Goal: Information Seeking & Learning: Compare options

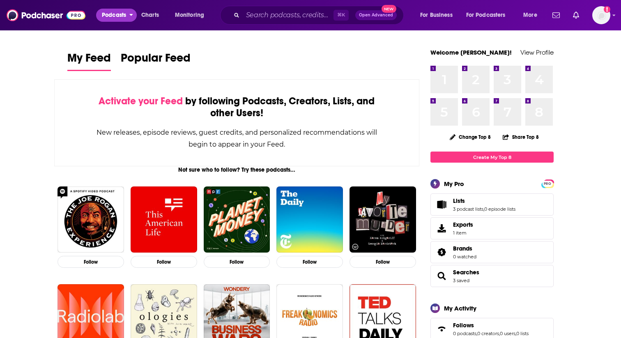
click at [114, 19] on span "Podcasts" at bounding box center [114, 14] width 24 height 11
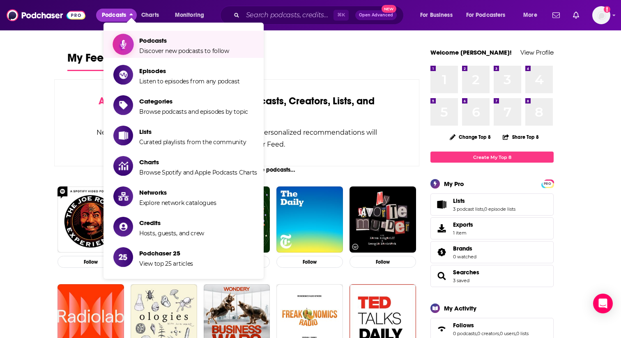
click at [192, 52] on span "Discover new podcasts to follow" at bounding box center [184, 50] width 90 height 7
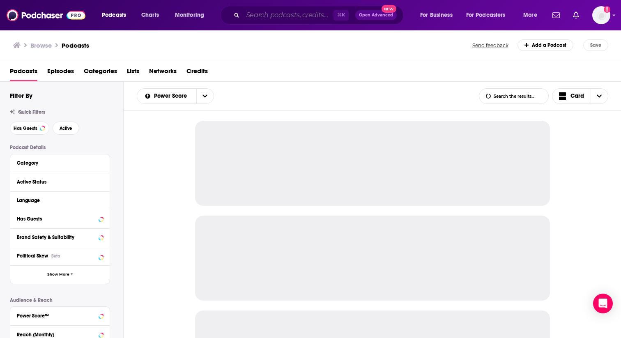
click at [286, 17] on input "Search podcasts, credits, & more..." at bounding box center [288, 15] width 91 height 13
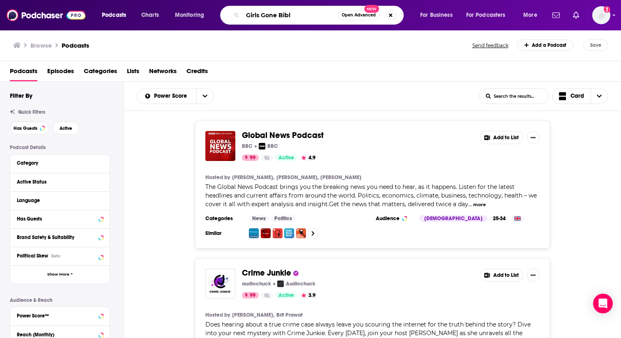
type input "Girls Gone [DEMOGRAPHIC_DATA]"
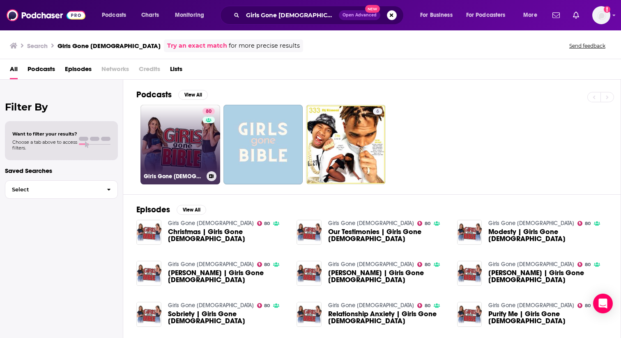
click at [188, 129] on link "80 Girls Gone [DEMOGRAPHIC_DATA]" at bounding box center [180, 145] width 80 height 80
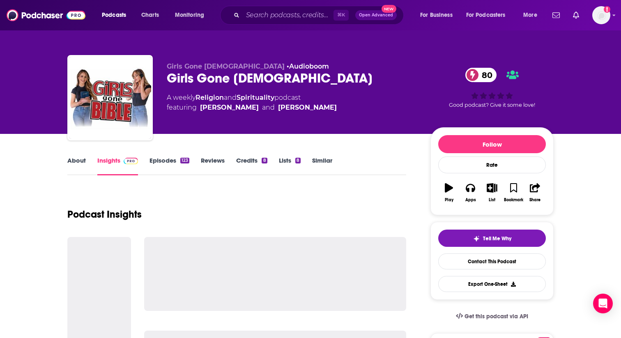
click at [326, 160] on link "Similar" at bounding box center [322, 165] width 20 height 19
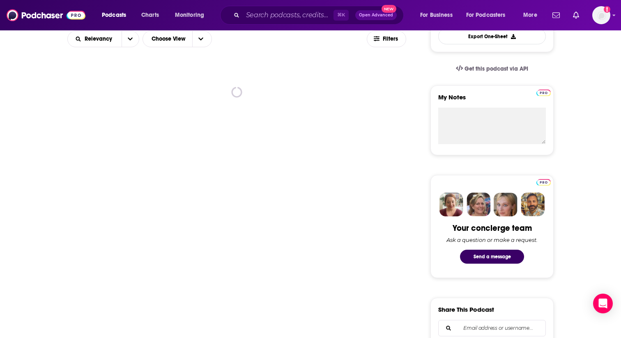
scroll to position [223, 0]
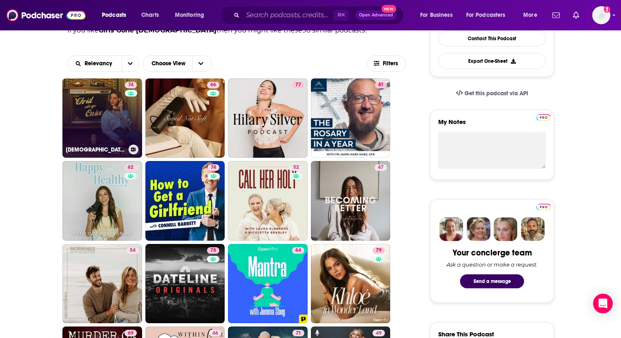
click at [101, 109] on link "74 [DEMOGRAPHIC_DATA] With Coffee On Ice" at bounding box center [102, 118] width 80 height 80
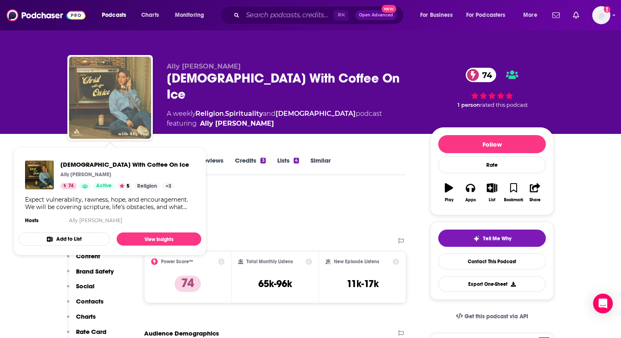
click at [105, 108] on img "Christ With Coffee On Ice" at bounding box center [110, 98] width 82 height 82
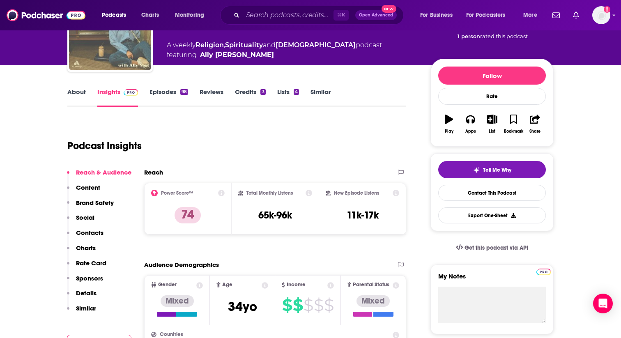
scroll to position [69, 0]
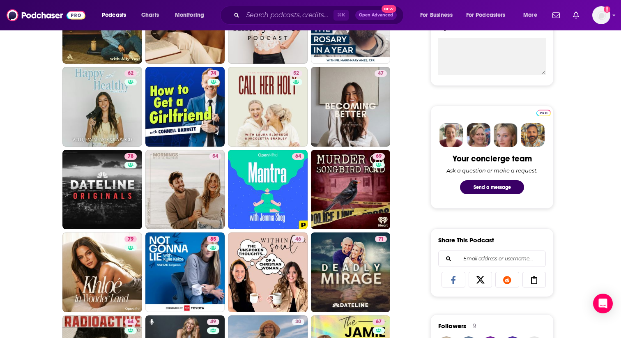
scroll to position [225, 0]
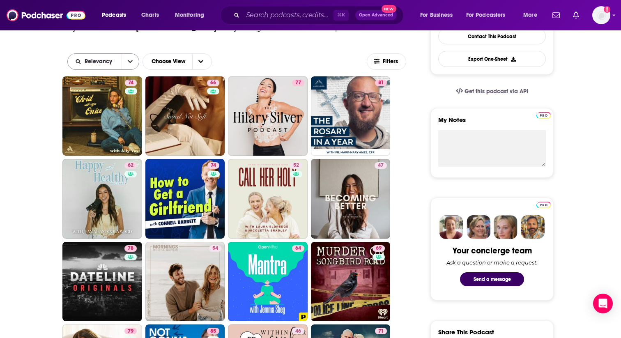
click at [130, 63] on icon "open menu" at bounding box center [130, 62] width 5 height 6
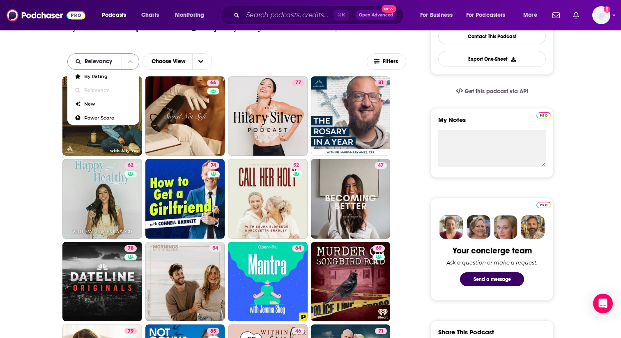
click at [130, 63] on icon "close menu" at bounding box center [130, 62] width 5 height 6
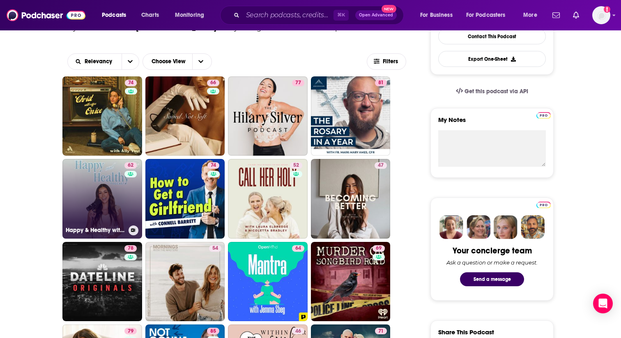
click at [104, 189] on link "62 Happy & Healthy with [PERSON_NAME]" at bounding box center [102, 199] width 80 height 80
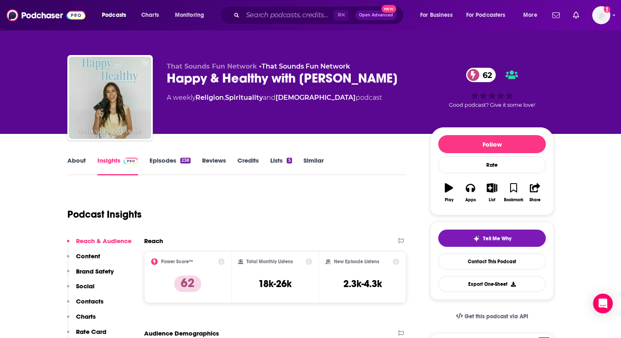
click at [165, 163] on link "Episodes 238" at bounding box center [169, 165] width 41 height 19
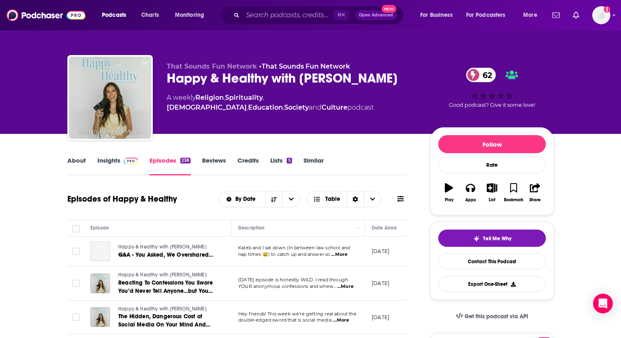
click at [72, 161] on link "About" at bounding box center [76, 165] width 18 height 19
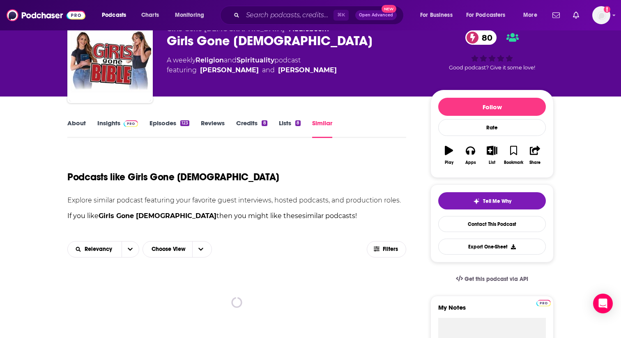
scroll to position [39, 0]
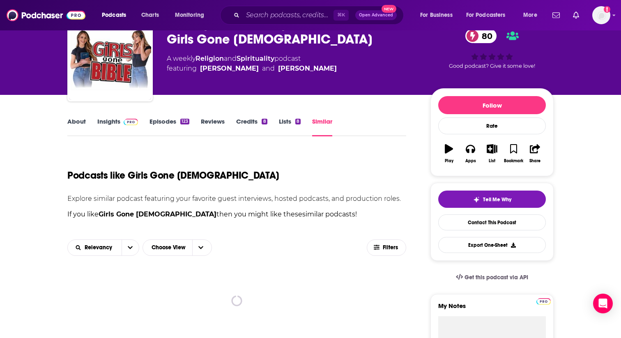
click at [319, 122] on link "Similar" at bounding box center [322, 126] width 20 height 19
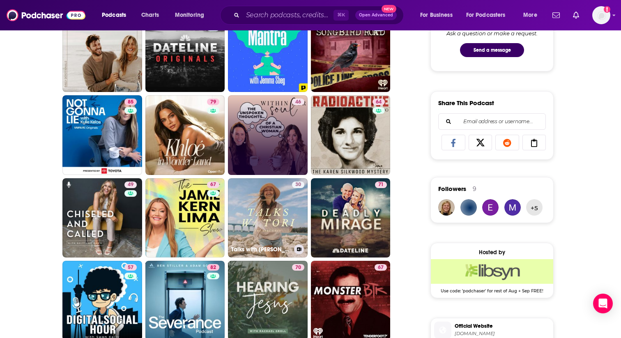
scroll to position [458, 0]
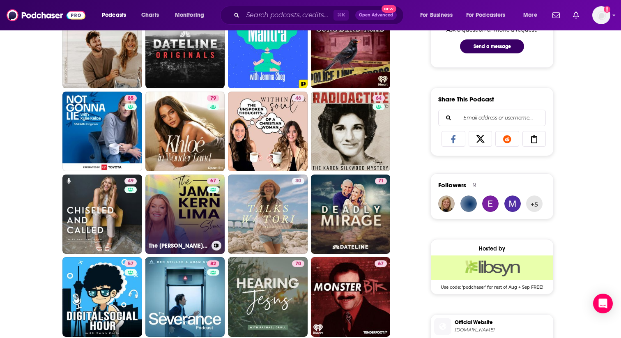
click at [181, 205] on link "67 The [PERSON_NAME] Show" at bounding box center [185, 214] width 80 height 80
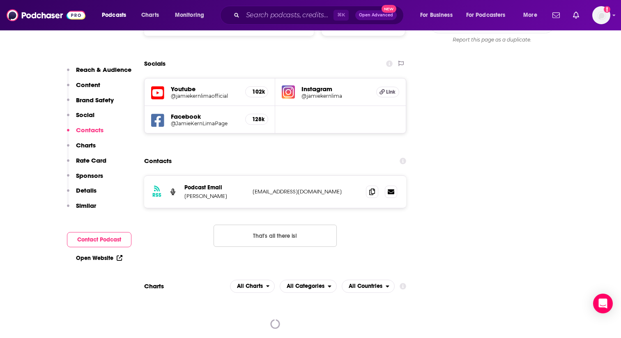
scroll to position [909, 0]
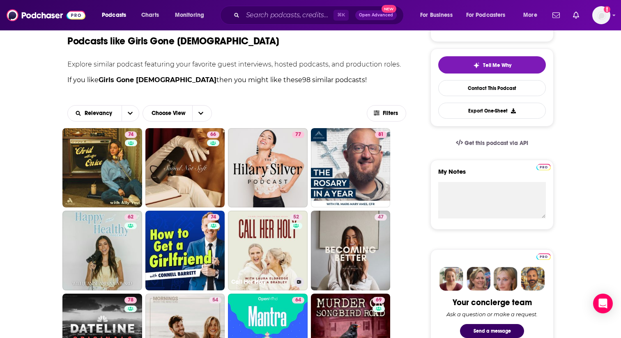
scroll to position [170, 0]
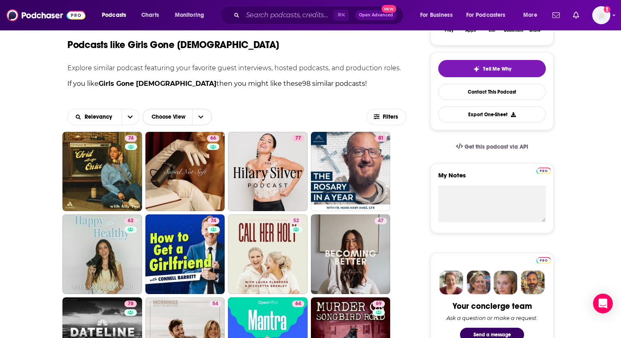
click at [206, 118] on span "Choose View" at bounding box center [200, 117] width 17 height 16
click at [185, 149] on div "Gallery" at bounding box center [179, 146] width 75 height 14
click at [198, 114] on icon "Choose View" at bounding box center [197, 117] width 5 height 6
click at [174, 129] on div "Table" at bounding box center [179, 132] width 75 height 14
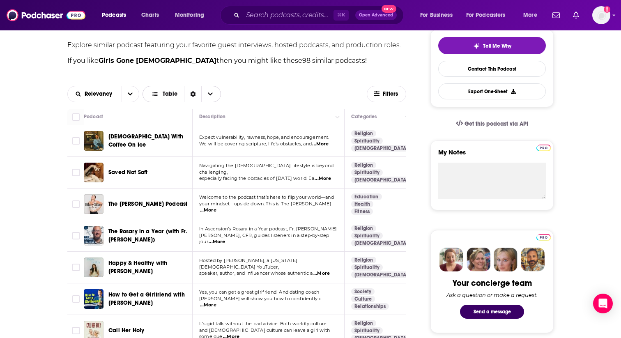
scroll to position [193, 0]
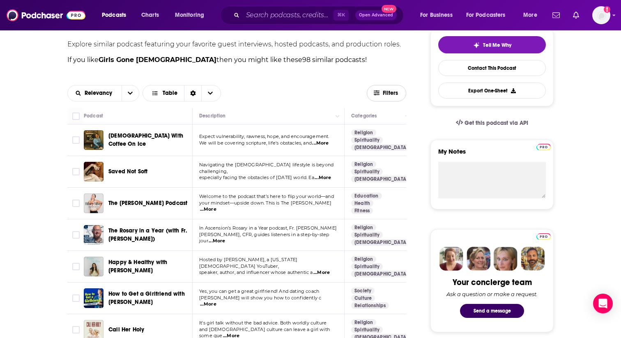
click at [394, 92] on span "Filters" at bounding box center [391, 93] width 16 height 6
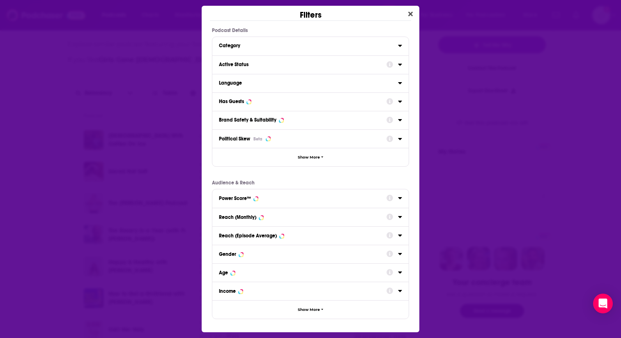
click at [399, 45] on icon "Dialog" at bounding box center [400, 46] width 4 height 2
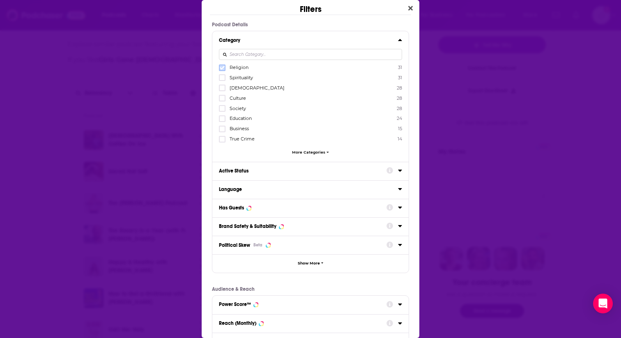
click at [221, 67] on icon "Dialog" at bounding box center [222, 67] width 5 height 5
click at [223, 79] on icon "Dialog" at bounding box center [222, 77] width 5 height 5
click at [223, 89] on icon "Dialog" at bounding box center [222, 87] width 5 height 5
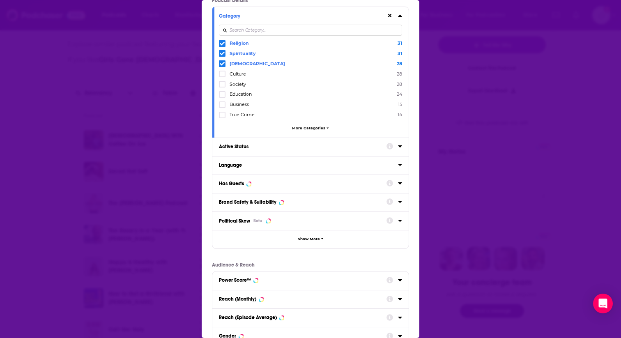
scroll to position [25, 0]
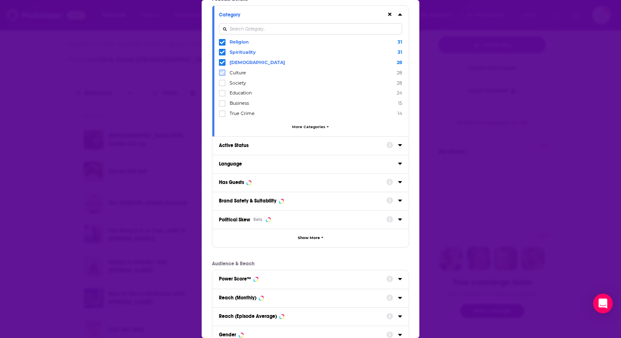
click at [223, 72] on icon "Dialog" at bounding box center [222, 72] width 5 height 5
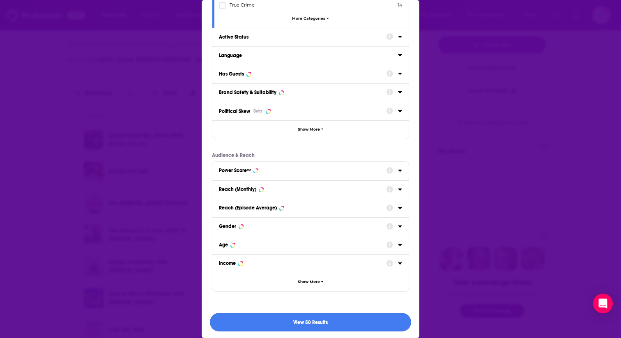
click at [336, 322] on button "View 50 Results" at bounding box center [310, 322] width 201 height 18
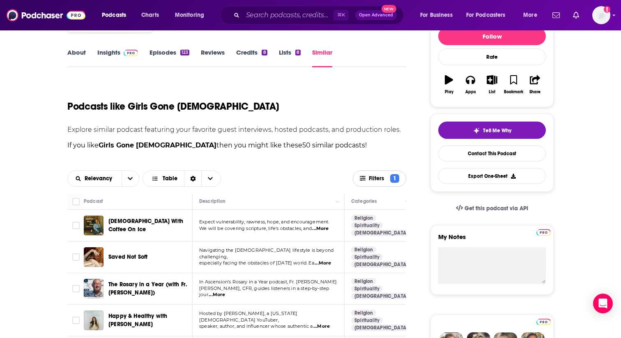
scroll to position [107, 0]
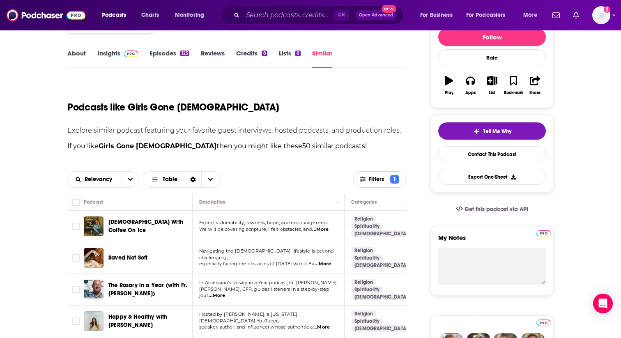
click at [369, 179] on span "Filters" at bounding box center [378, 179] width 18 height 6
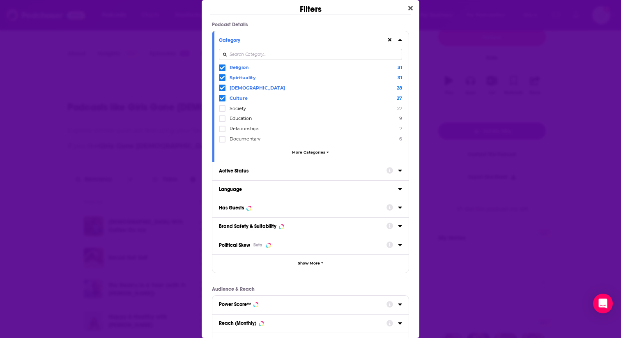
scroll to position [0, 0]
click at [220, 97] on icon "Dialog" at bounding box center [222, 98] width 5 height 4
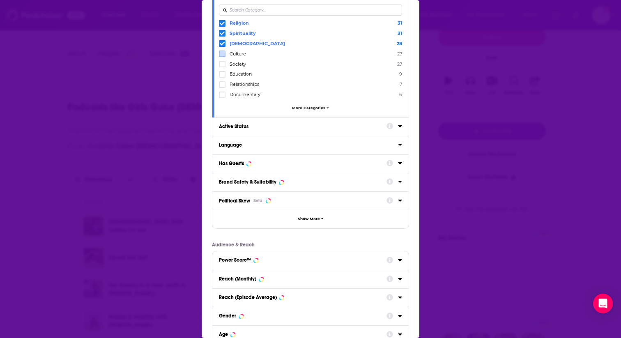
scroll to position [159, 0]
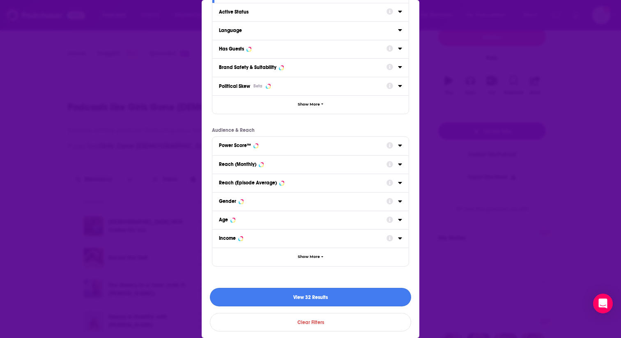
click at [314, 292] on button "View 32 Results" at bounding box center [310, 297] width 201 height 18
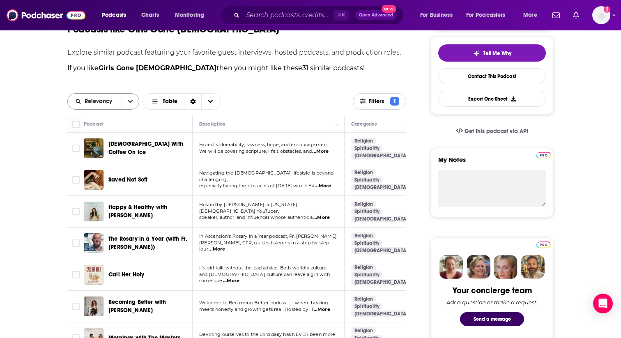
scroll to position [184, 0]
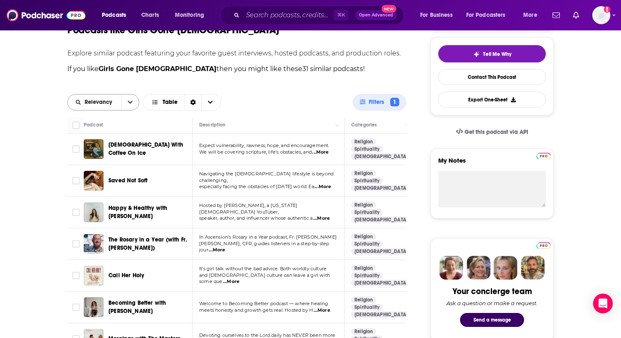
click at [133, 103] on button "open menu" at bounding box center [129, 102] width 17 height 16
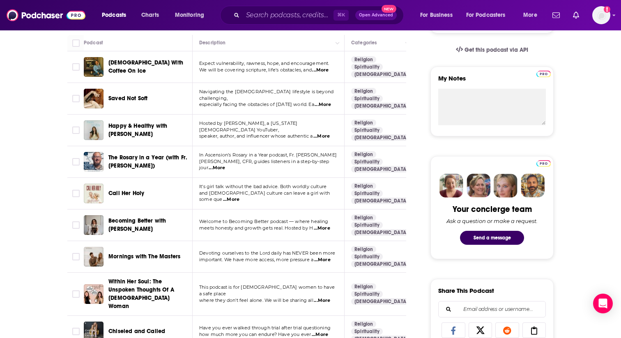
scroll to position [267, 0]
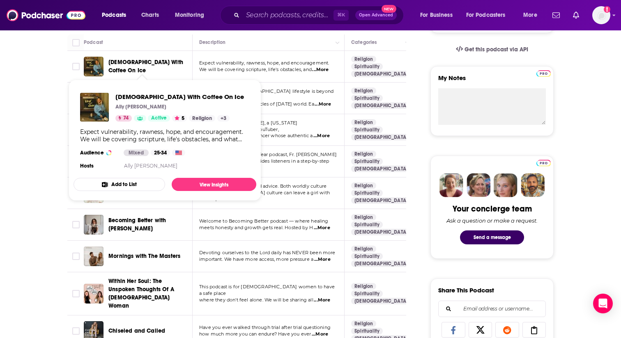
click at [139, 66] on span "[DEMOGRAPHIC_DATA] With Coffee On Ice" at bounding box center [145, 66] width 75 height 15
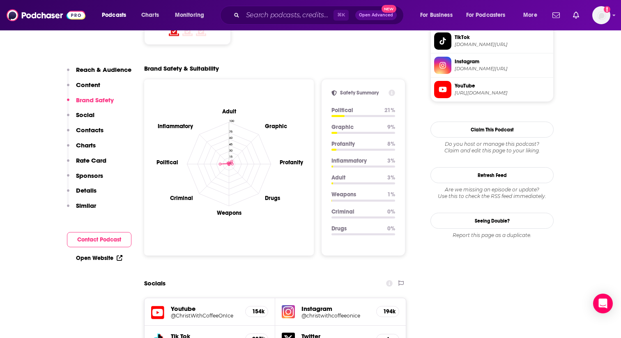
scroll to position [717, 0]
click at [187, 304] on h5 "Youtube" at bounding box center [205, 308] width 68 height 8
click at [157, 305] on icon at bounding box center [157, 311] width 13 height 13
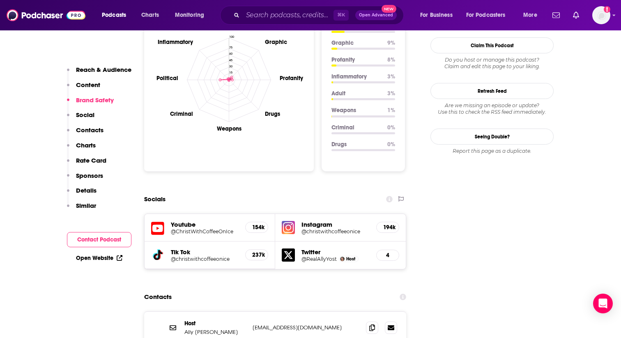
scroll to position [802, 0]
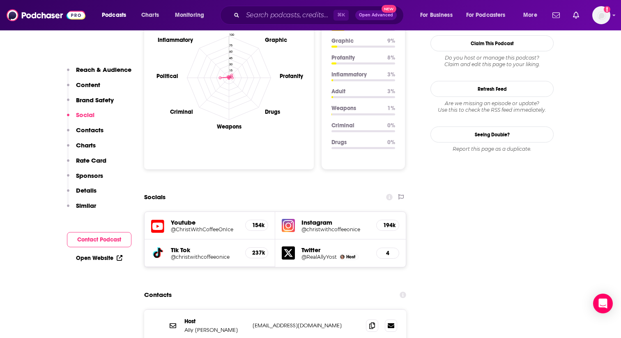
click at [158, 219] on icon at bounding box center [157, 226] width 13 height 15
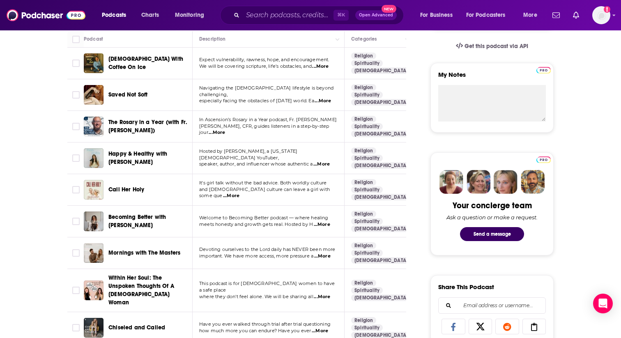
scroll to position [268, 0]
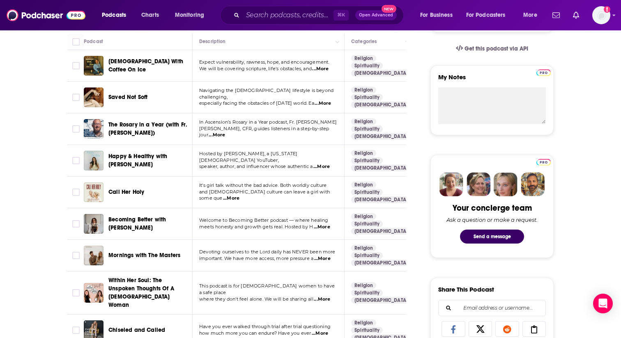
click at [133, 97] on span "Saved Not Soft" at bounding box center [127, 97] width 39 height 7
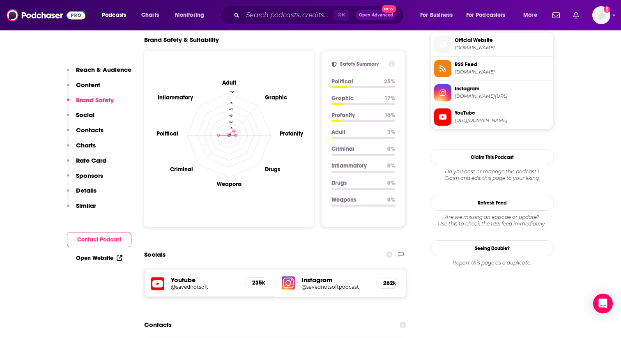
scroll to position [753, 0]
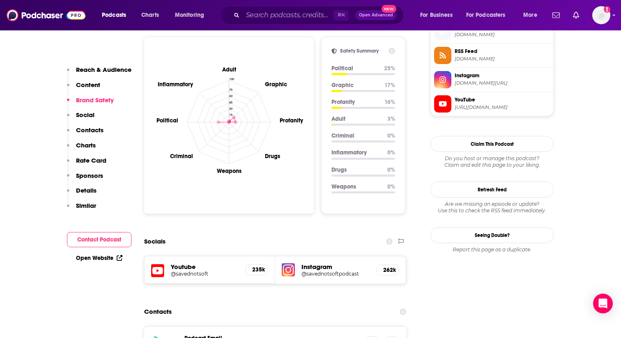
click at [154, 263] on icon at bounding box center [157, 270] width 13 height 15
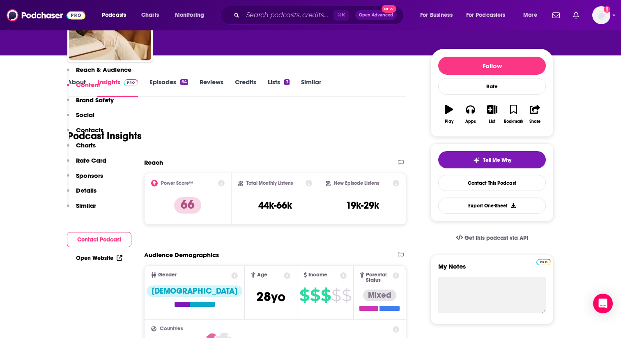
scroll to position [35, 0]
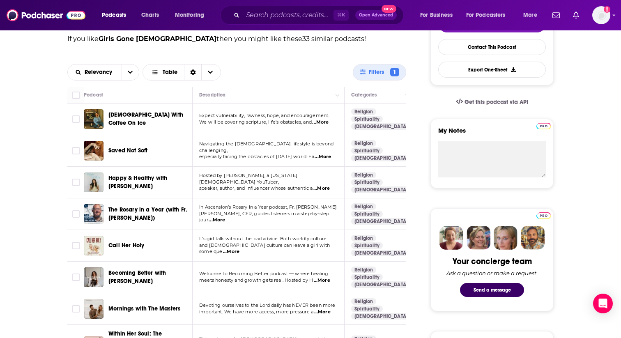
scroll to position [221, 0]
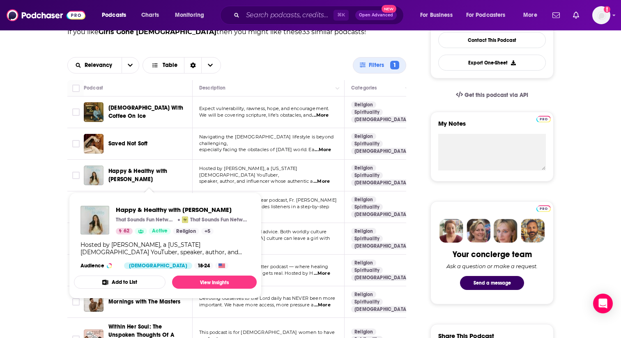
click at [139, 173] on span "Happy & Healthy with [PERSON_NAME]" at bounding box center [137, 174] width 59 height 15
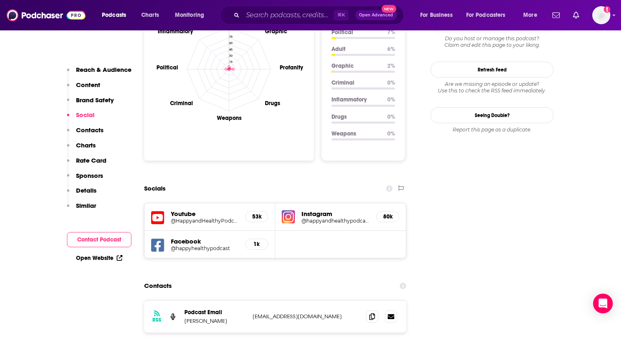
scroll to position [811, 0]
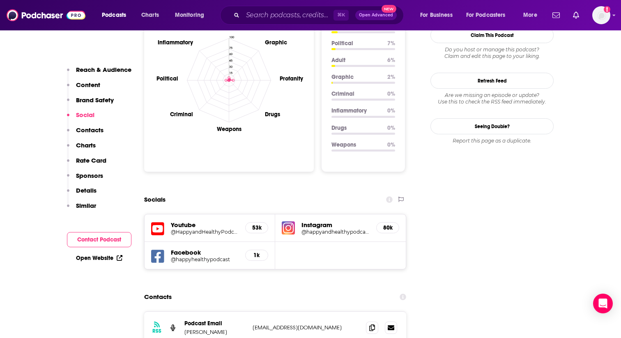
click at [153, 221] on icon at bounding box center [157, 228] width 13 height 15
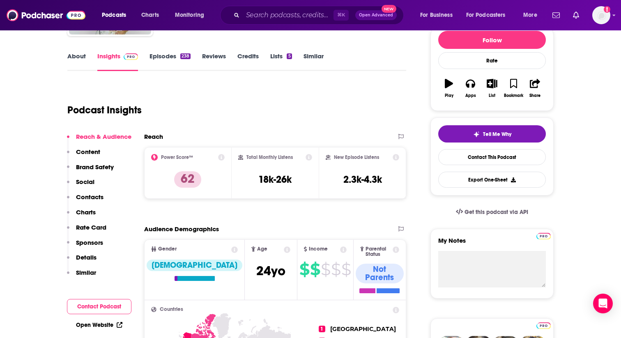
scroll to position [0, 0]
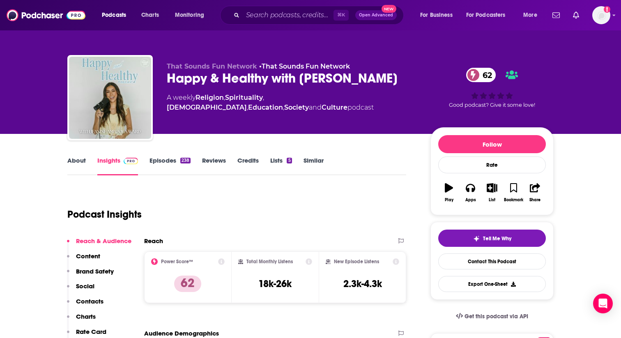
drag, startPoint x: 409, startPoint y: 82, endPoint x: 164, endPoint y: 81, distance: 245.0
click at [164, 81] on div "That Sounds Fun Network • That Sounds Fun Network Happy & Healthy with [PERSON_…" at bounding box center [310, 99] width 486 height 89
copy h2 "Happy & Healthy with [PERSON_NAME]"
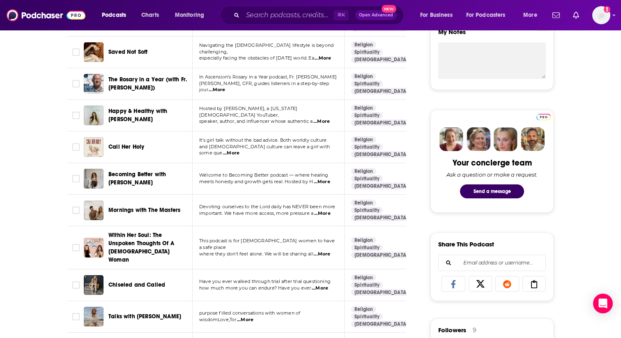
scroll to position [303, 0]
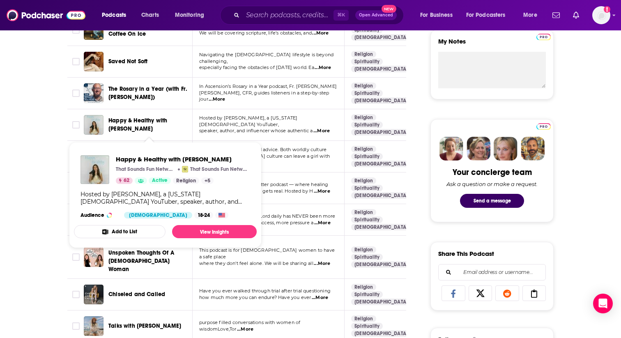
click at [151, 153] on div "Happy & Healthy with [PERSON_NAME] That Sounds Fun Network That Sounds Fun Netw…" at bounding box center [165, 187] width 183 height 76
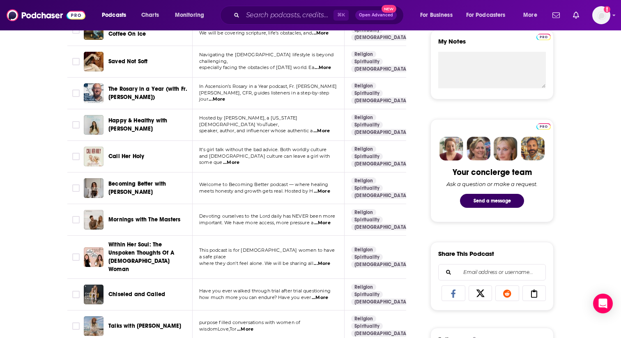
click at [139, 156] on span "Call Her Holy" at bounding box center [126, 156] width 36 height 7
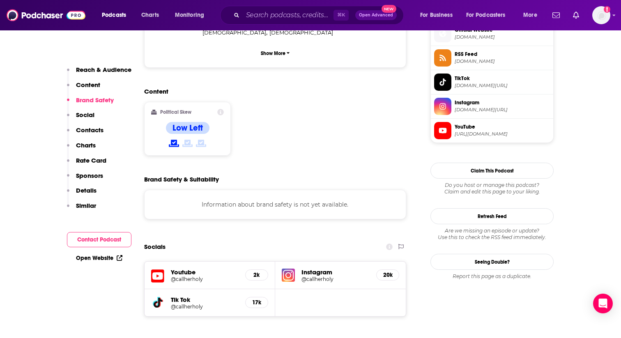
scroll to position [610, 0]
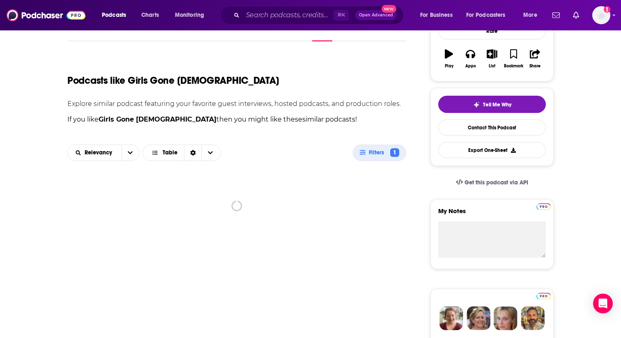
scroll to position [128, 0]
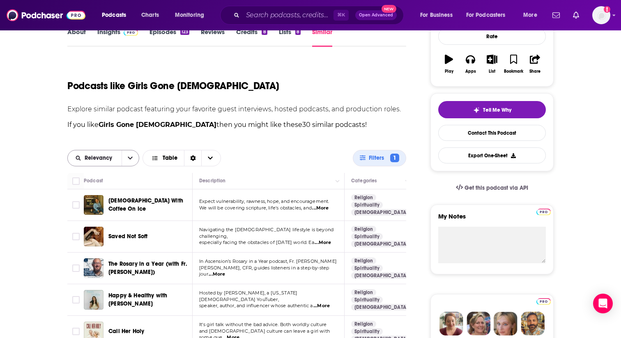
click at [128, 157] on icon "open menu" at bounding box center [130, 157] width 5 height 3
click at [92, 213] on span "Power Score" at bounding box center [108, 214] width 48 height 5
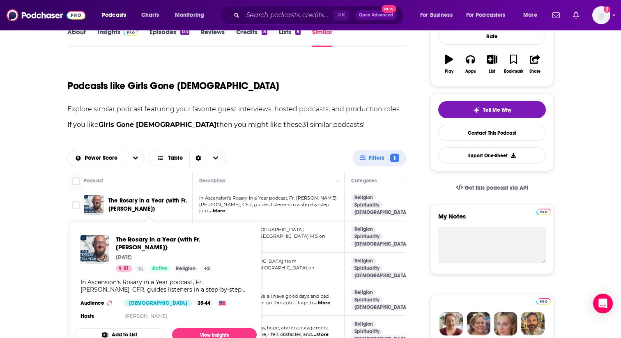
click at [127, 202] on span "The Rosary in a Year (with Fr. [PERSON_NAME])" at bounding box center [147, 204] width 79 height 15
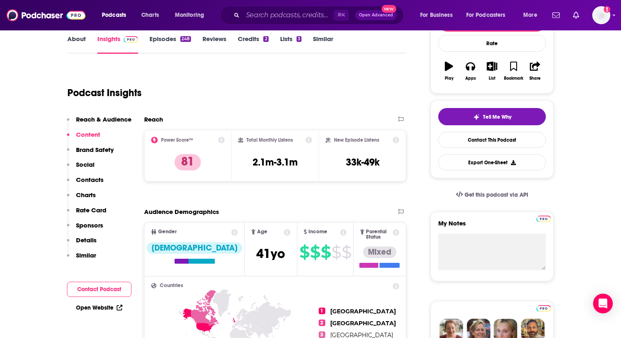
scroll to position [46, 0]
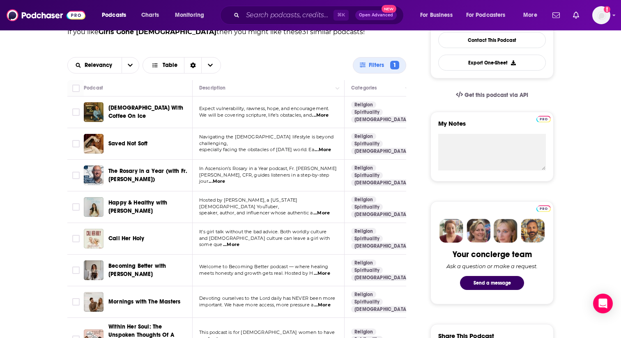
scroll to position [204, 0]
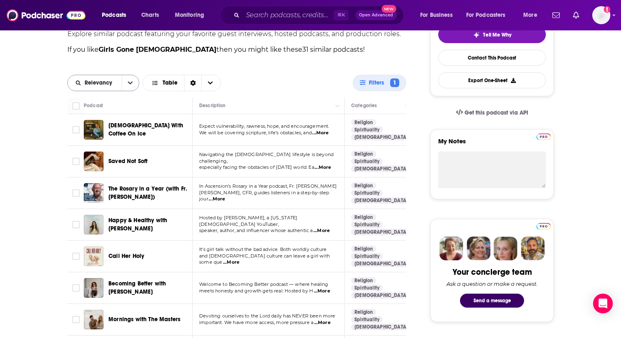
click at [133, 82] on button "open menu" at bounding box center [129, 83] width 17 height 16
click at [111, 138] on span "Power Score" at bounding box center [108, 139] width 48 height 5
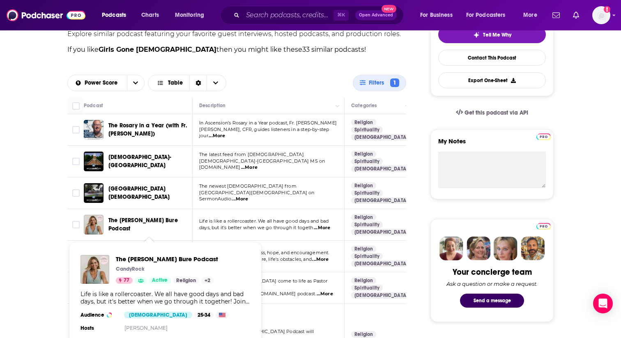
scroll to position [286, 0]
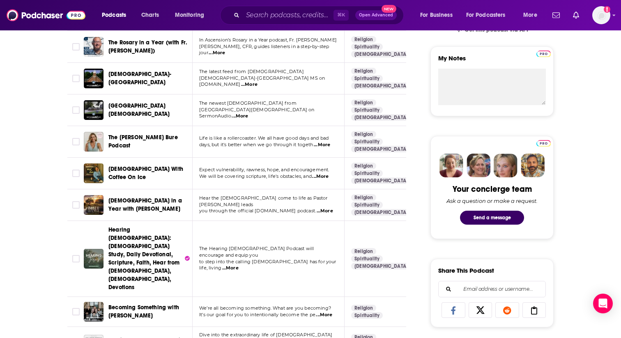
click at [136, 136] on span "The [PERSON_NAME] Bure Podcast" at bounding box center [142, 141] width 69 height 15
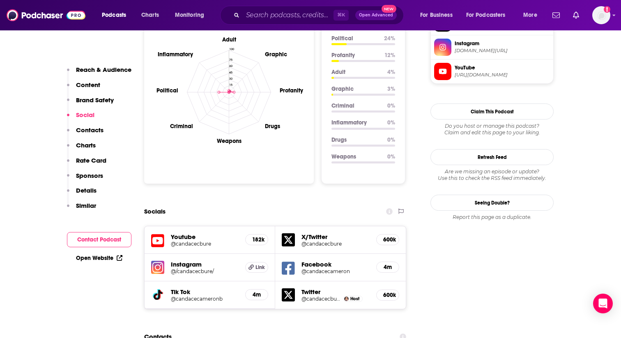
scroll to position [843, 0]
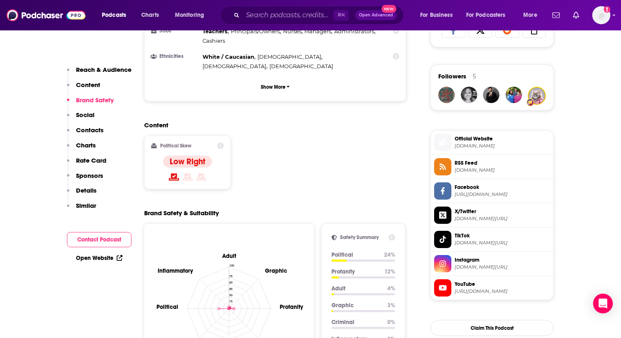
click at [84, 206] on p "Similar" at bounding box center [86, 206] width 20 height 8
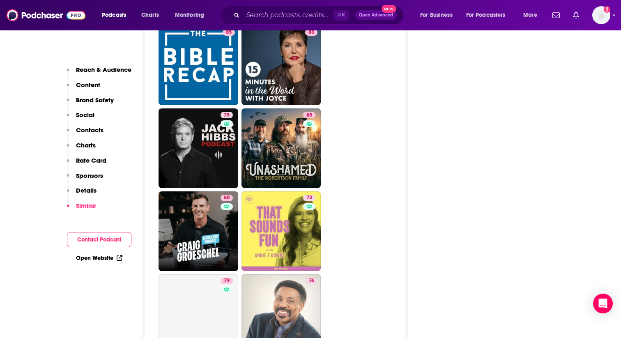
scroll to position [1916, 0]
